Goal: Information Seeking & Learning: Learn about a topic

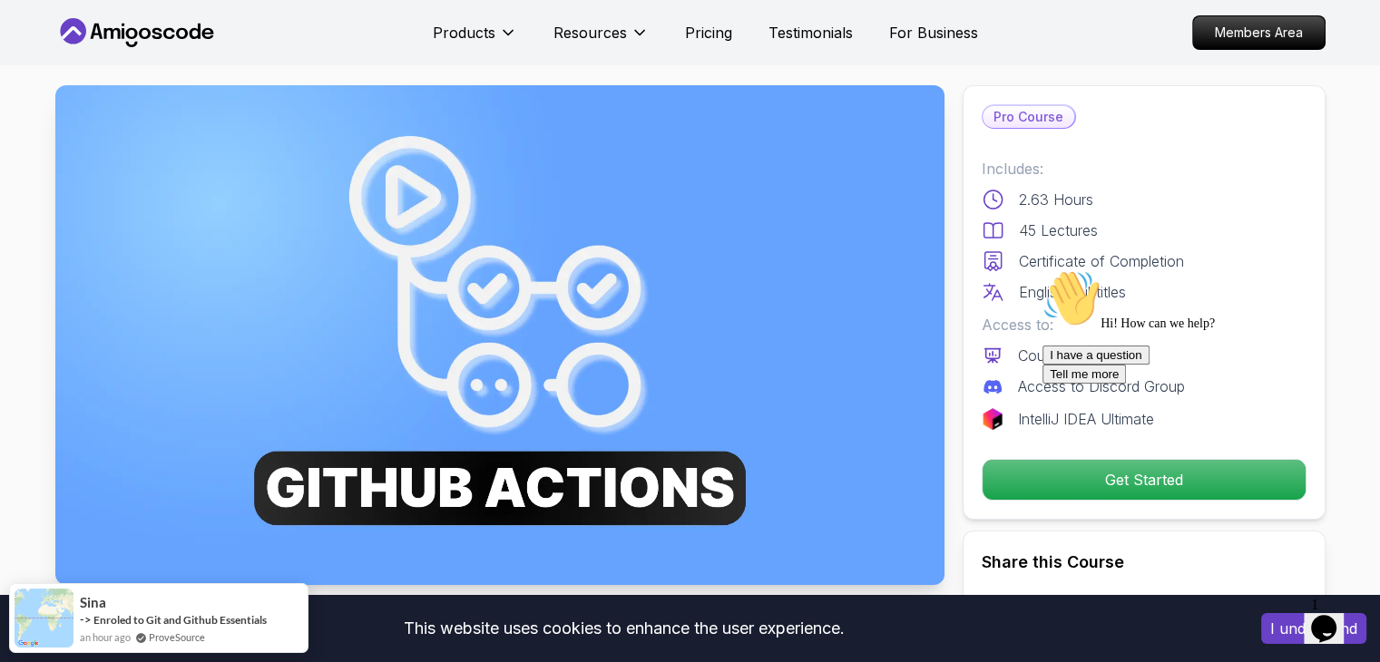
scroll to position [363, 0]
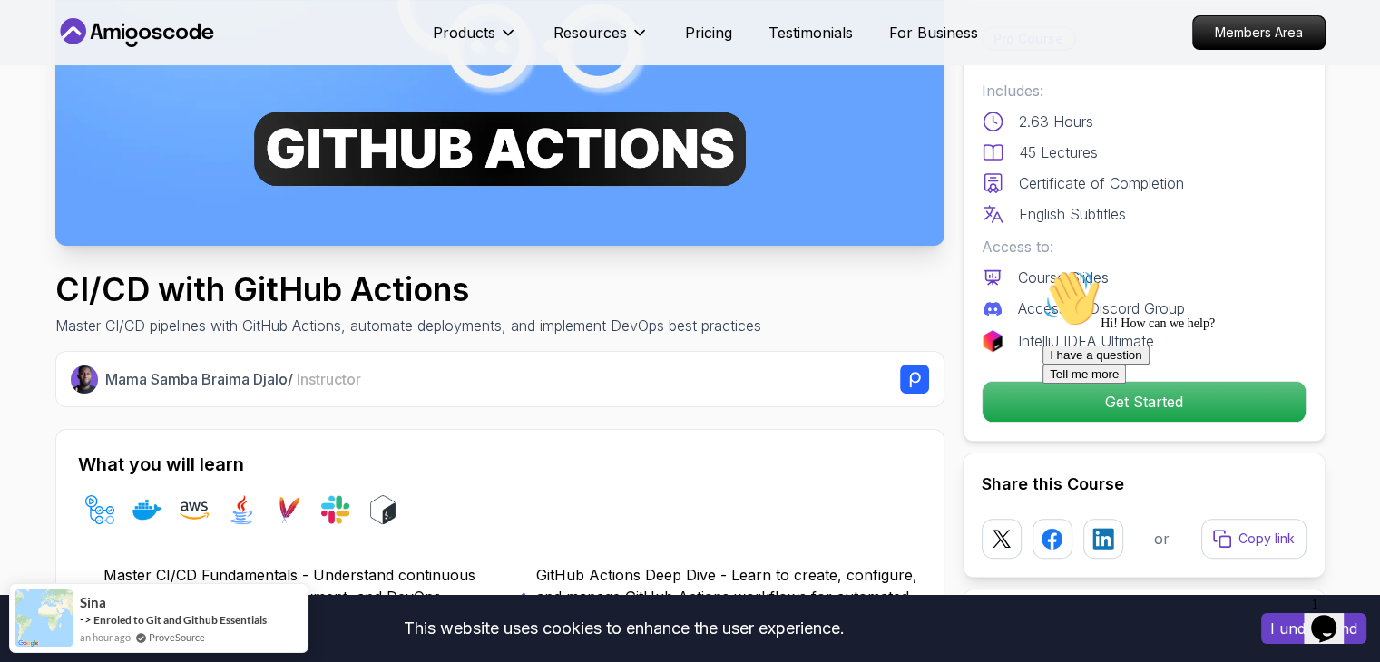
click at [226, 273] on h1 "CI/CD with GitHub Actions" at bounding box center [408, 289] width 706 height 36
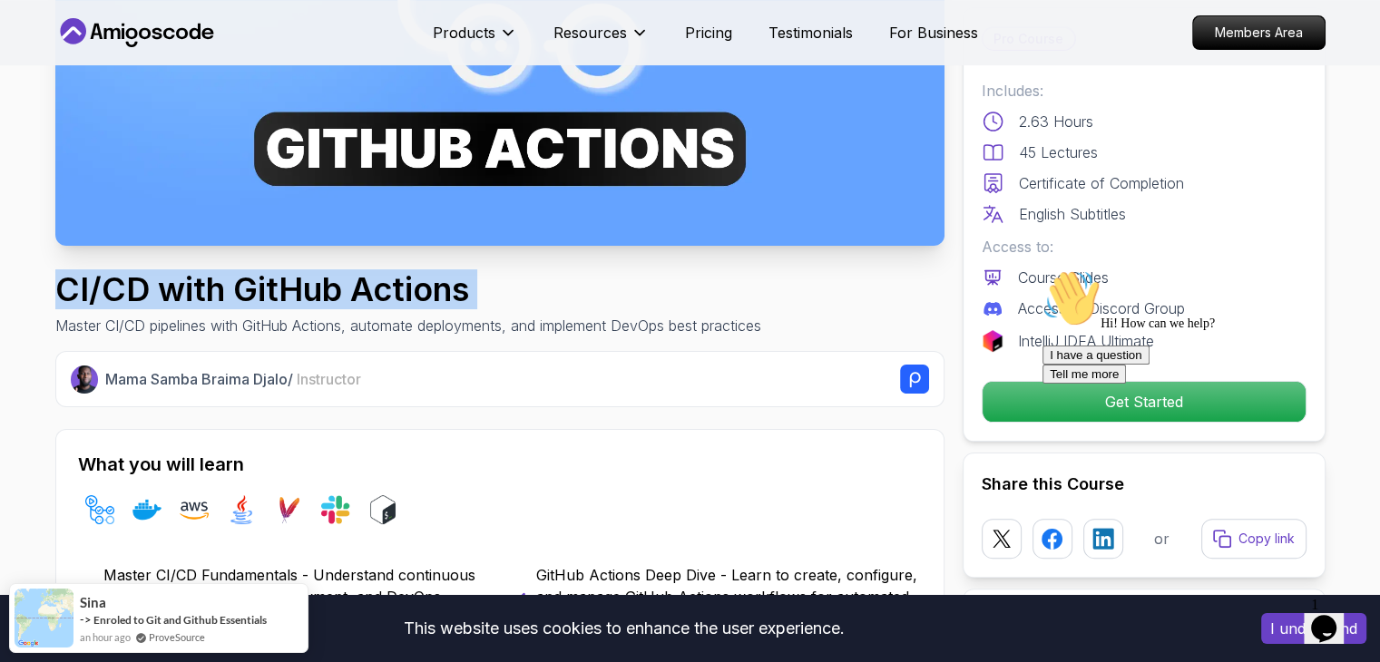
click at [226, 273] on h1 "CI/CD with GitHub Actions" at bounding box center [408, 289] width 706 height 36
copy h1 "CI/CD with GitHub Actions"
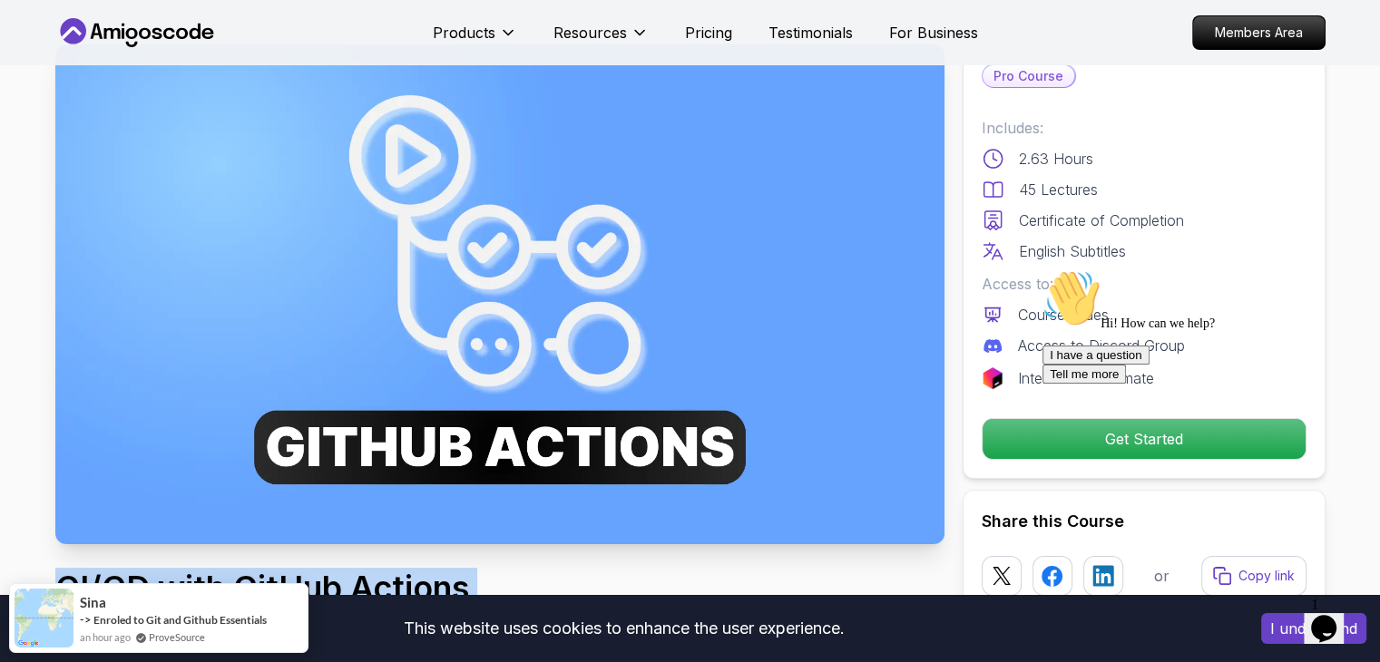
scroll to position [0, 0]
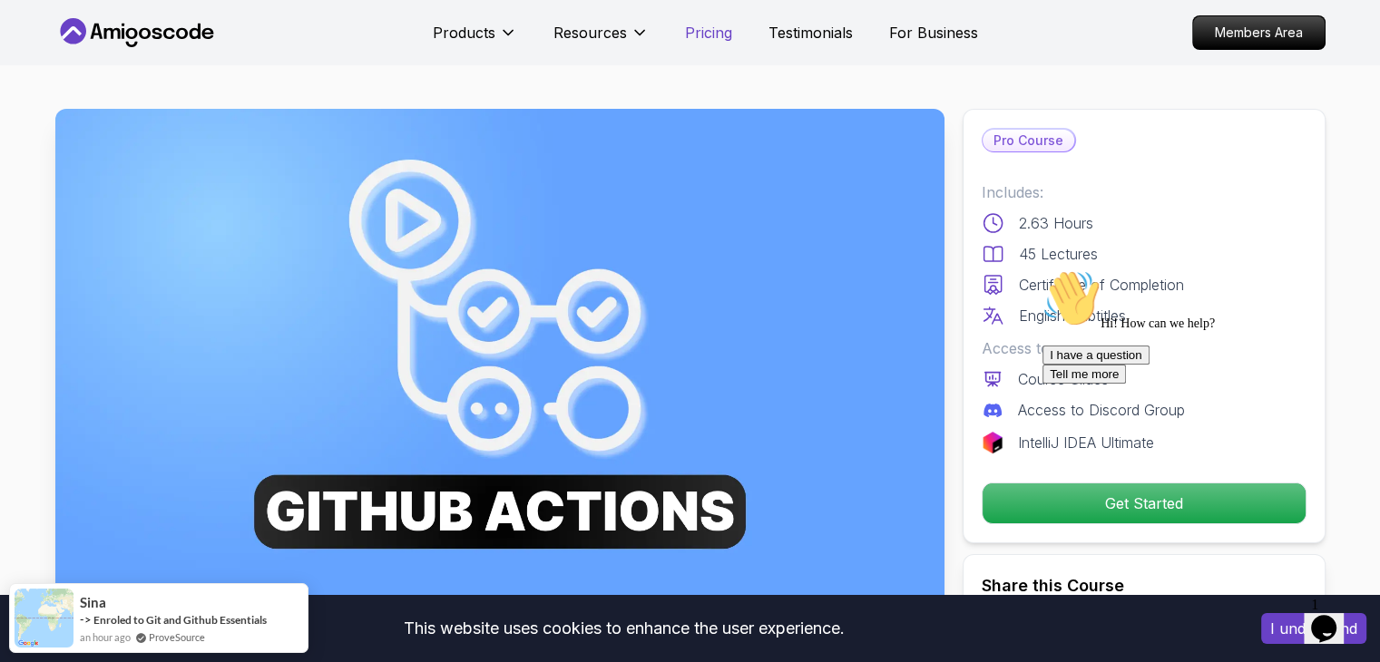
click at [710, 27] on p "Pricing" at bounding box center [708, 33] width 47 height 22
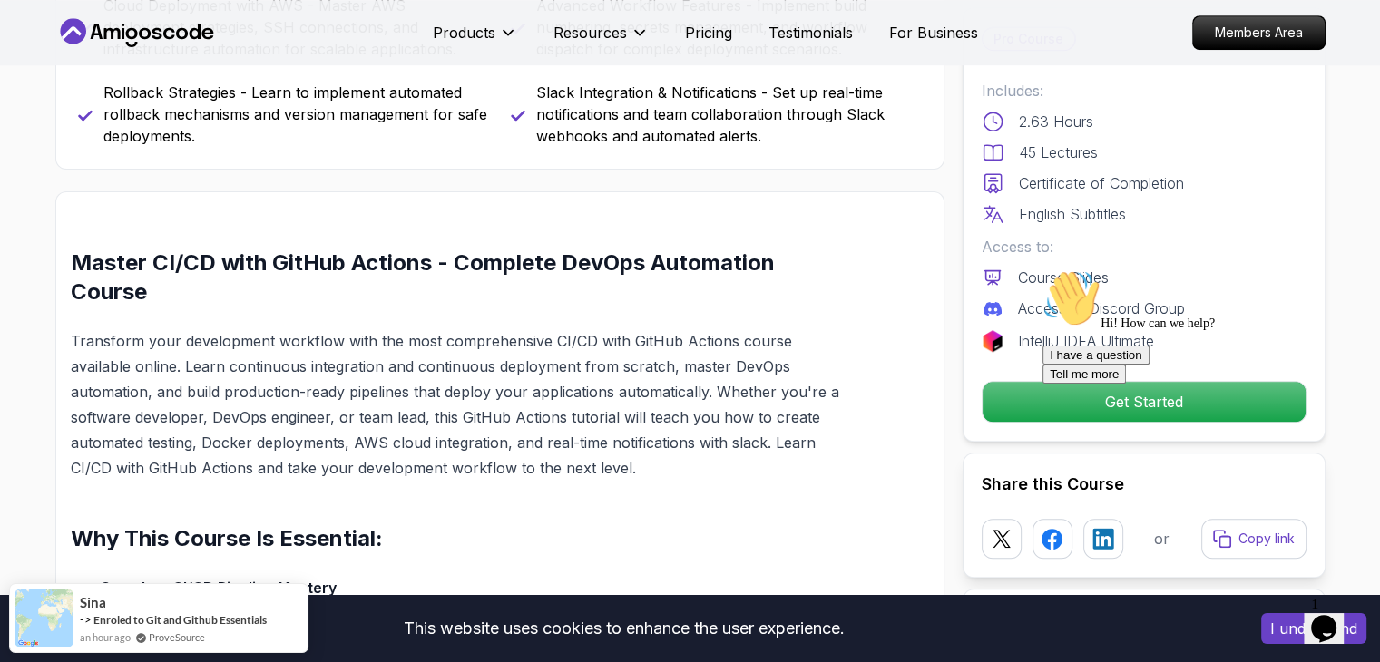
scroll to position [1180, 0]
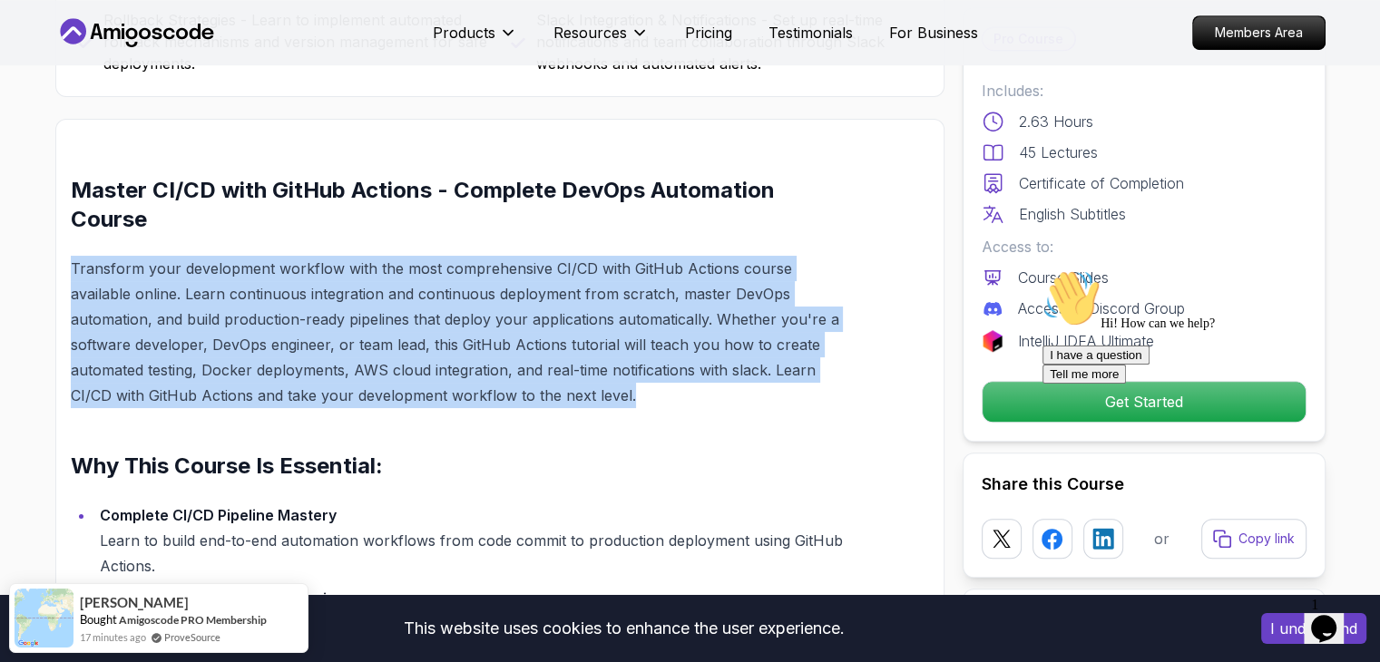
drag, startPoint x: 73, startPoint y: 263, endPoint x: 596, endPoint y: 389, distance: 538.5
click at [596, 389] on p "Transform your development workflow with the most comprehensive CI/CD with GitH…" at bounding box center [457, 332] width 772 height 152
copy p "Transform your development workflow with the most comprehensive CI/CD with GitH…"
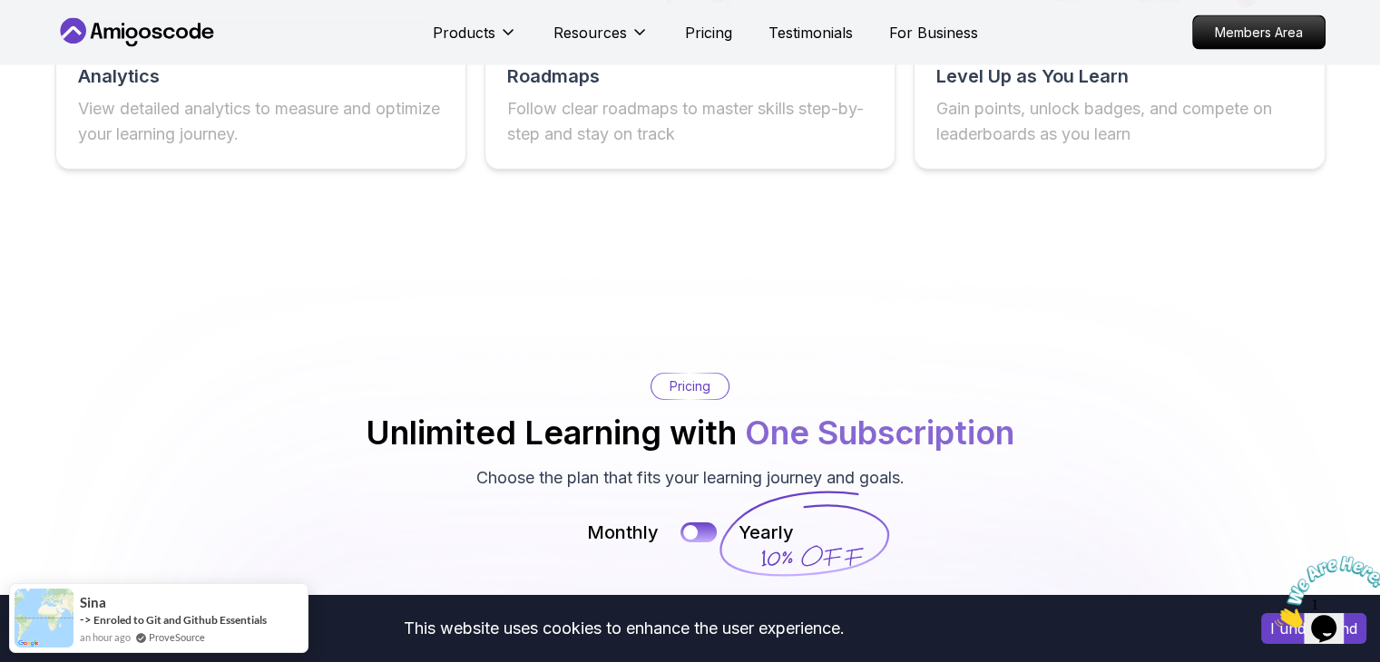
scroll to position [3518, 0]
